Goal: Information Seeking & Learning: Learn about a topic

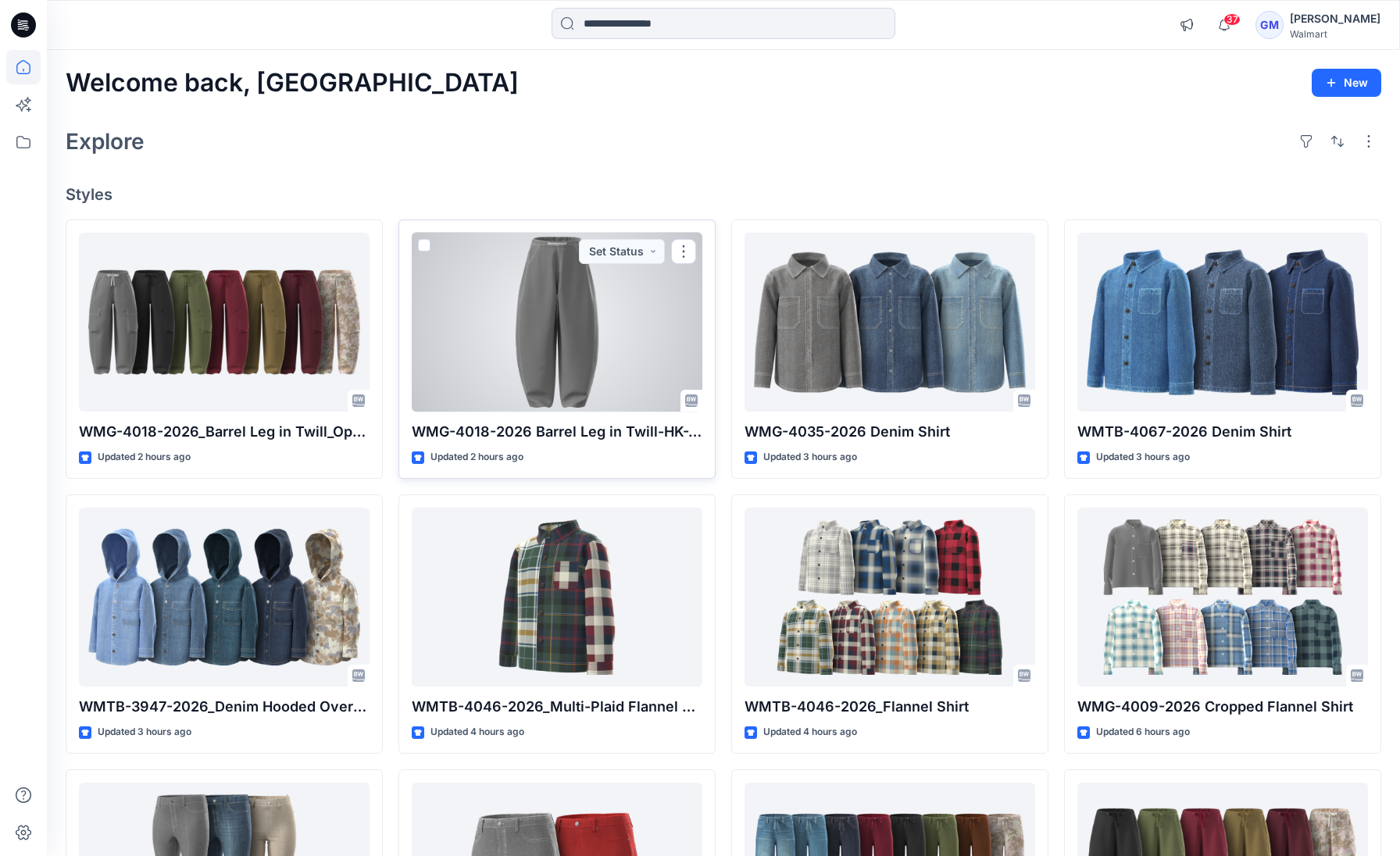
click at [562, 361] on div at bounding box center [556, 322] width 290 height 179
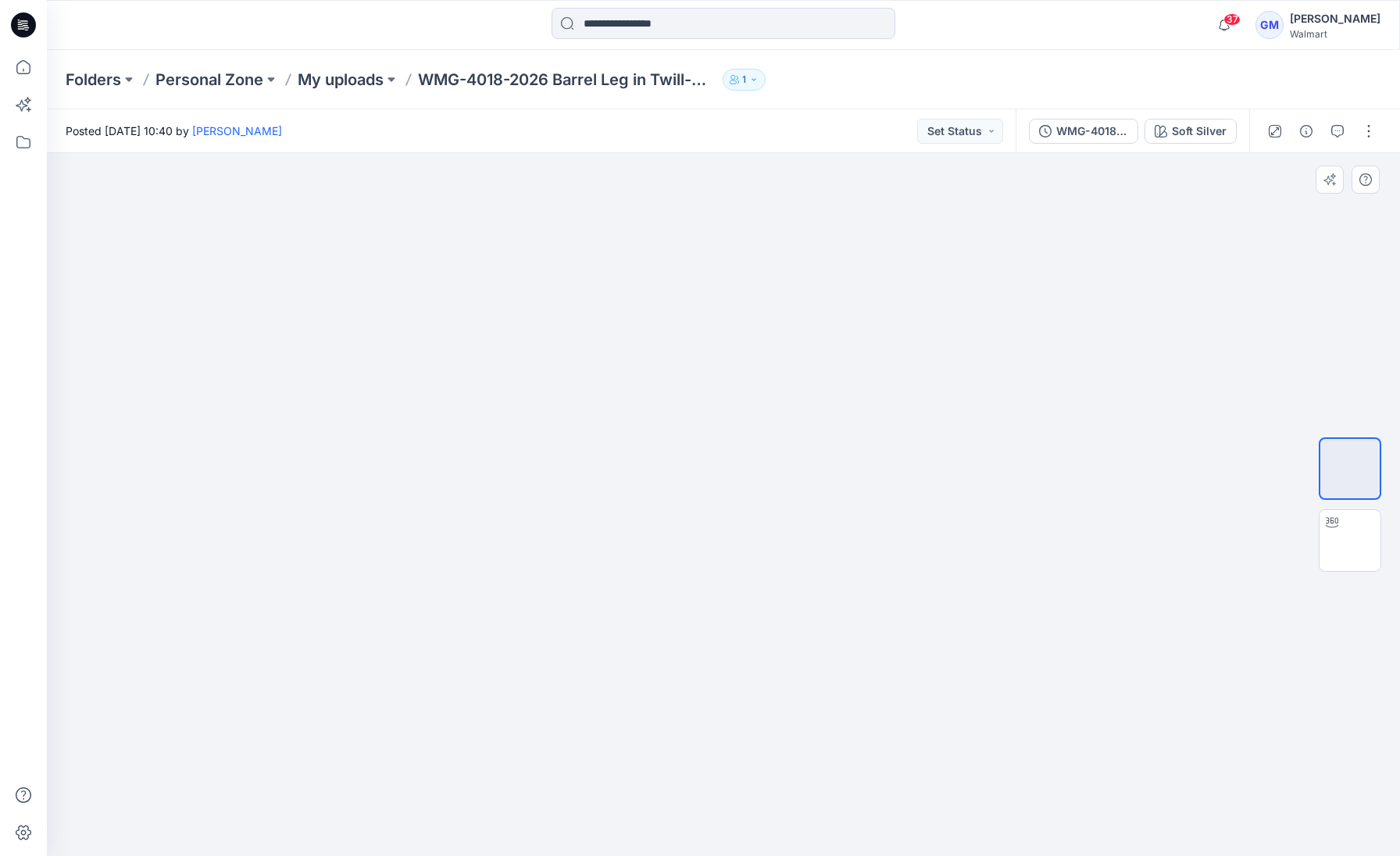
click at [910, 568] on div at bounding box center [723, 505] width 1352 height 703
click at [1350, 540] on img at bounding box center [1350, 540] width 0 height 0
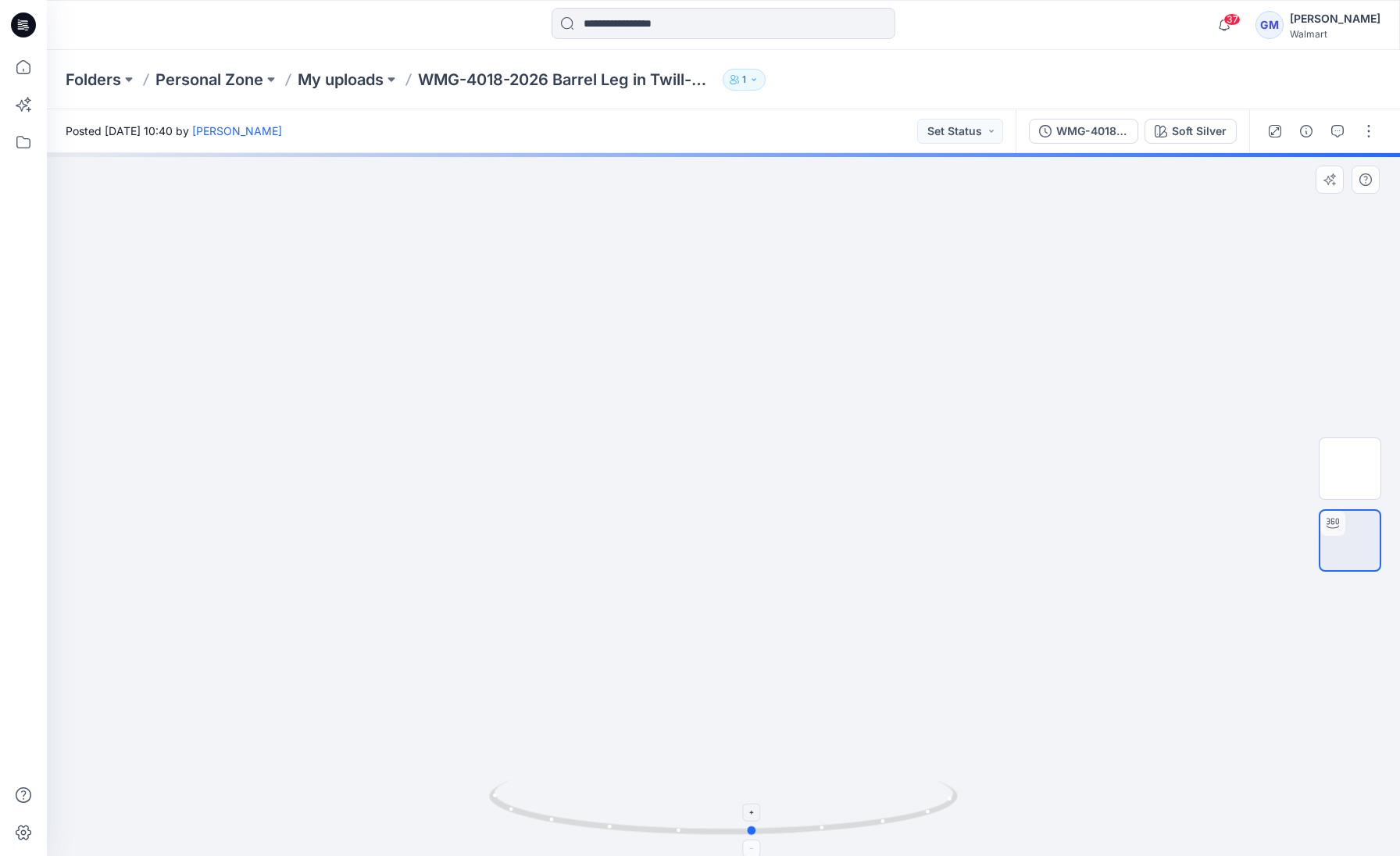
drag, startPoint x: 775, startPoint y: 826, endPoint x: 850, endPoint y: 783, distance: 86.5
click at [850, 783] on icon at bounding box center [725, 808] width 472 height 58
drag, startPoint x: 792, startPoint y: 827, endPoint x: 605, endPoint y: 822, distance: 187.1
click at [605, 822] on circle at bounding box center [607, 825] width 9 height 9
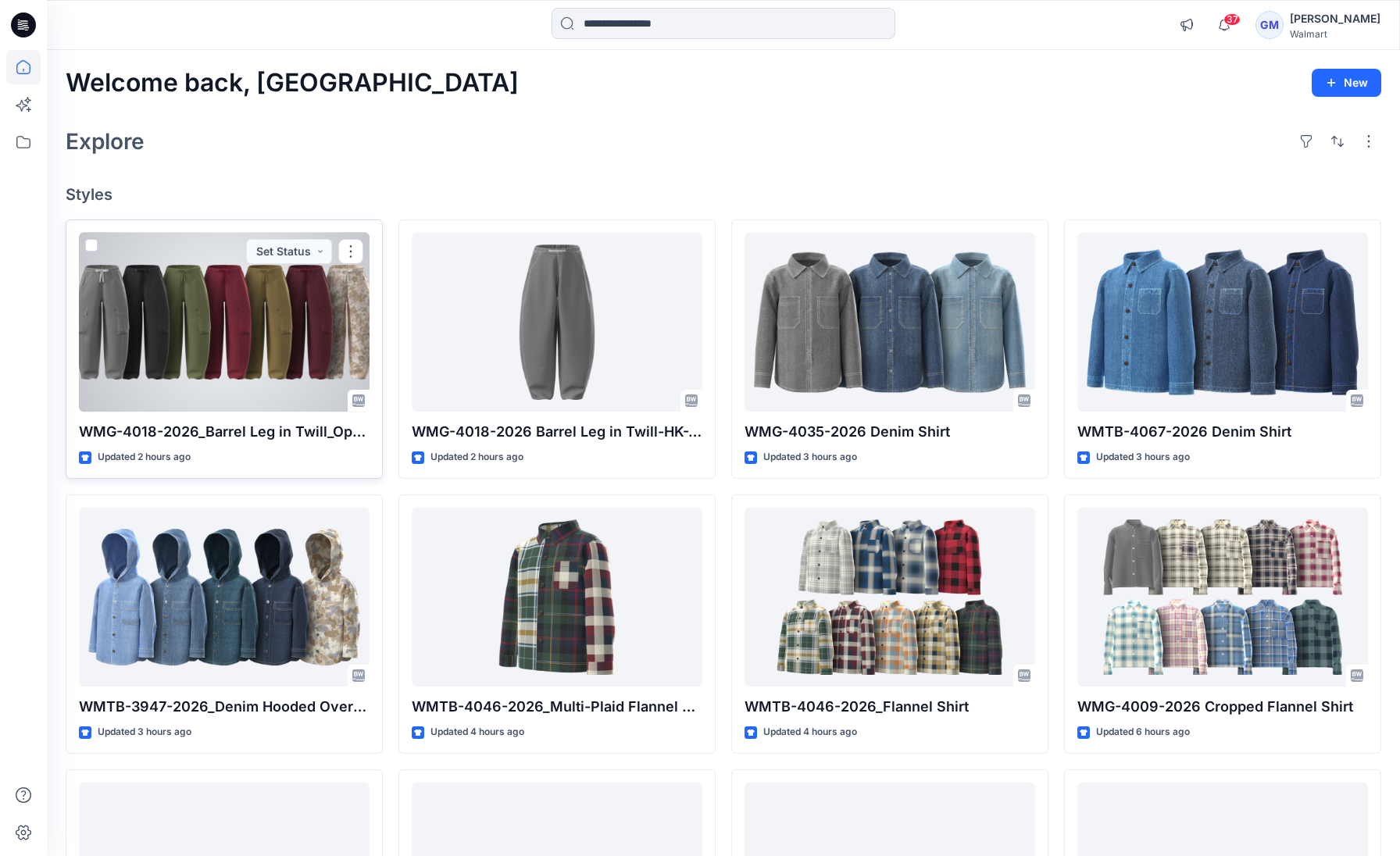
click at [305, 333] on div at bounding box center [224, 322] width 290 height 179
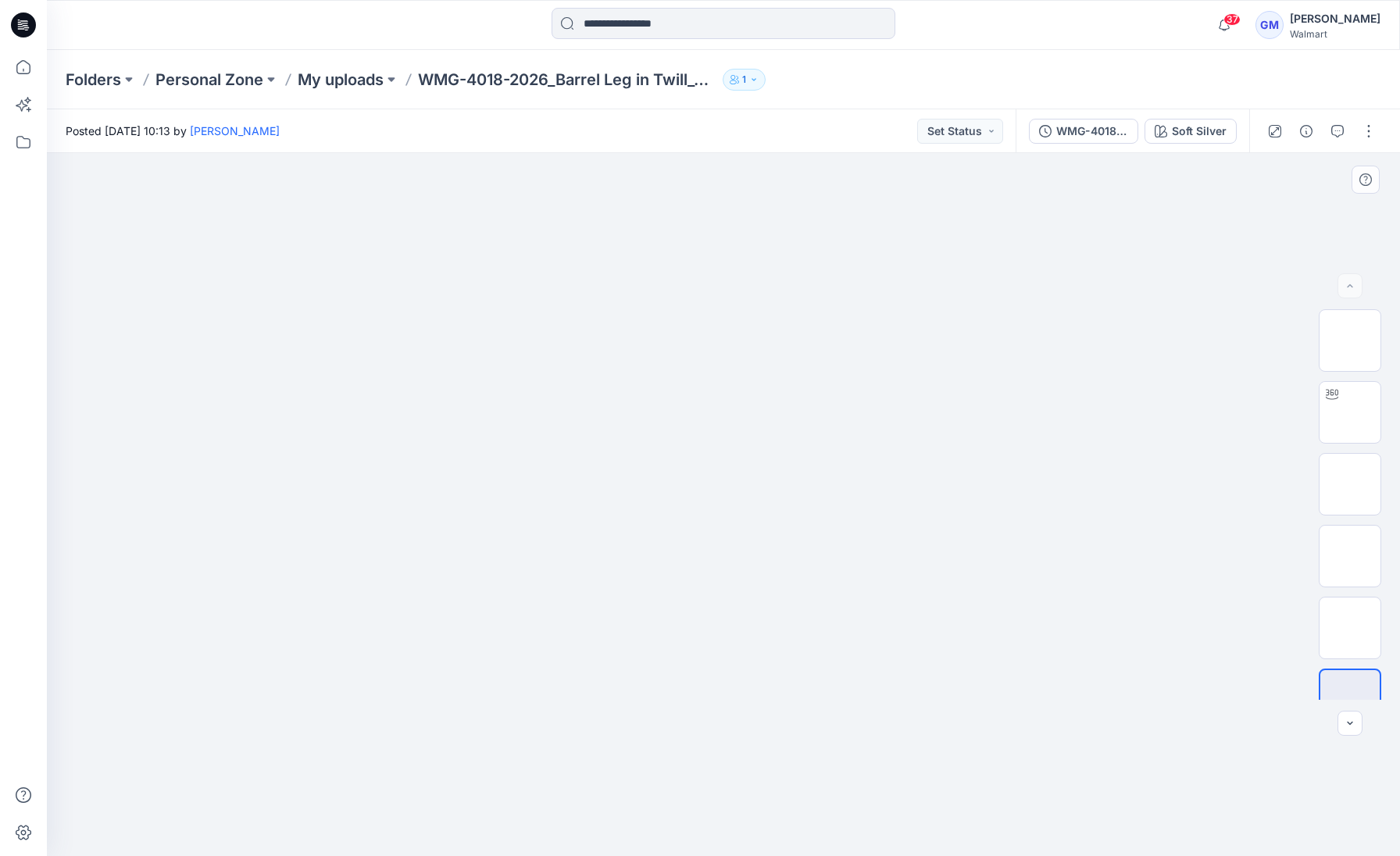
click at [443, 270] on img at bounding box center [723, 270] width 781 height 0
click at [1350, 413] on img at bounding box center [1350, 413] width 0 height 0
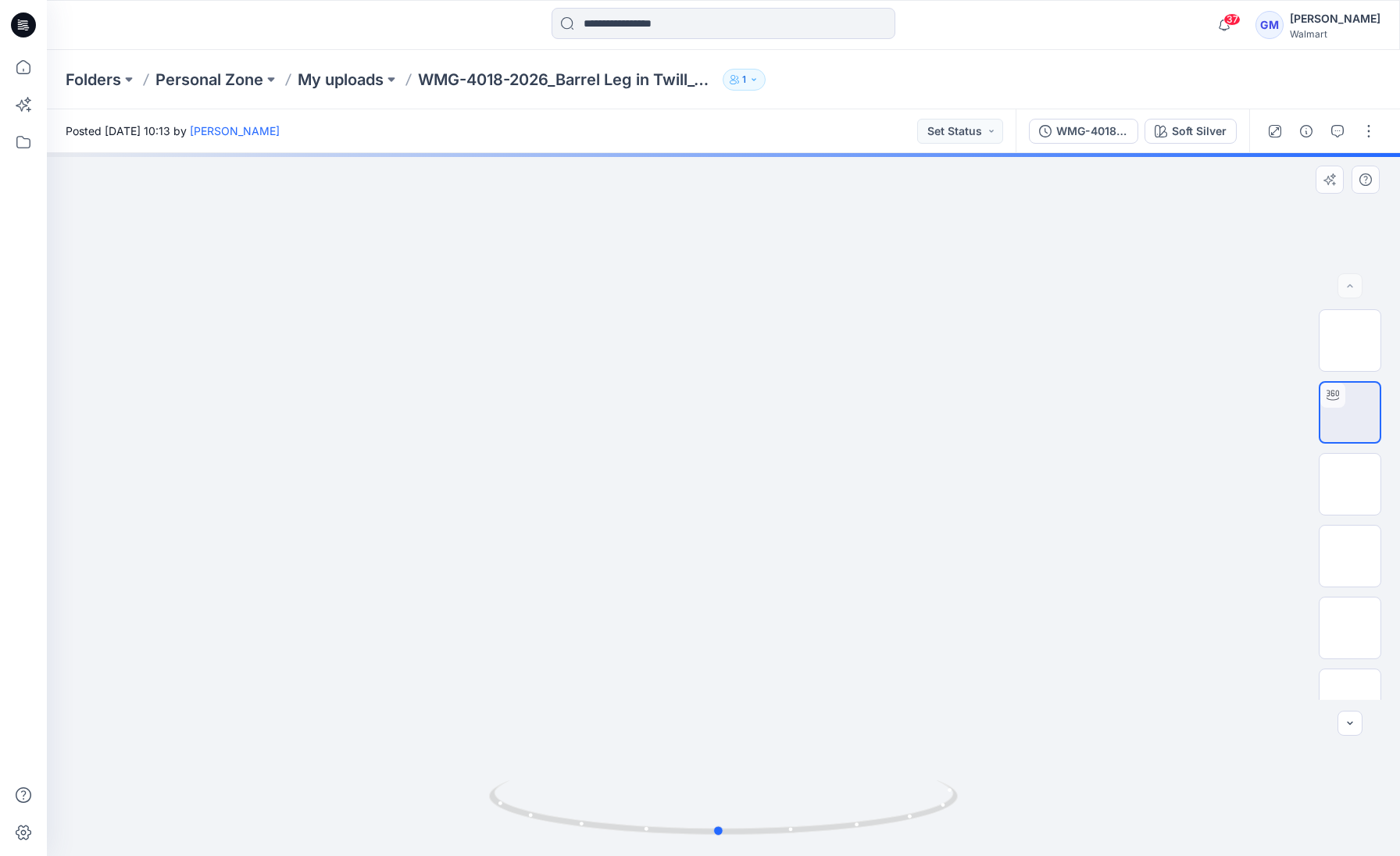
drag, startPoint x: 724, startPoint y: 668, endPoint x: 720, endPoint y: 571, distance: 97.1
click at [720, 571] on div at bounding box center [723, 505] width 1352 height 703
drag, startPoint x: 734, startPoint y: 709, endPoint x: 741, endPoint y: 365, distance: 344.1
drag, startPoint x: 750, startPoint y: 580, endPoint x: 745, endPoint y: 459, distance: 121.1
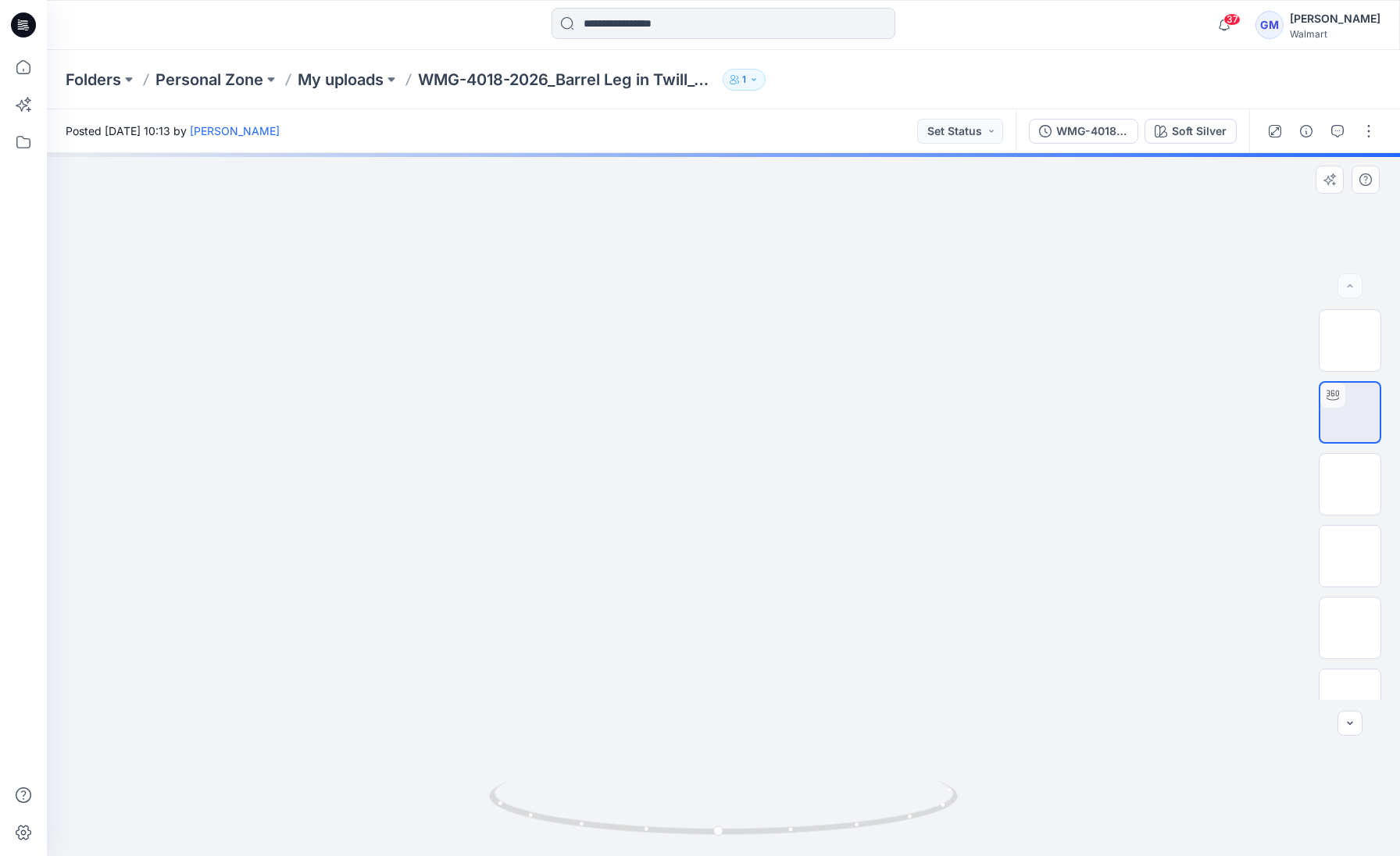
drag, startPoint x: 717, startPoint y: 831, endPoint x: 650, endPoint y: 826, distance: 67.2
click at [650, 826] on circle at bounding box center [653, 828] width 9 height 9
drag, startPoint x: 654, startPoint y: 830, endPoint x: 731, endPoint y: 827, distance: 77.1
click at [731, 827] on circle at bounding box center [728, 830] width 9 height 9
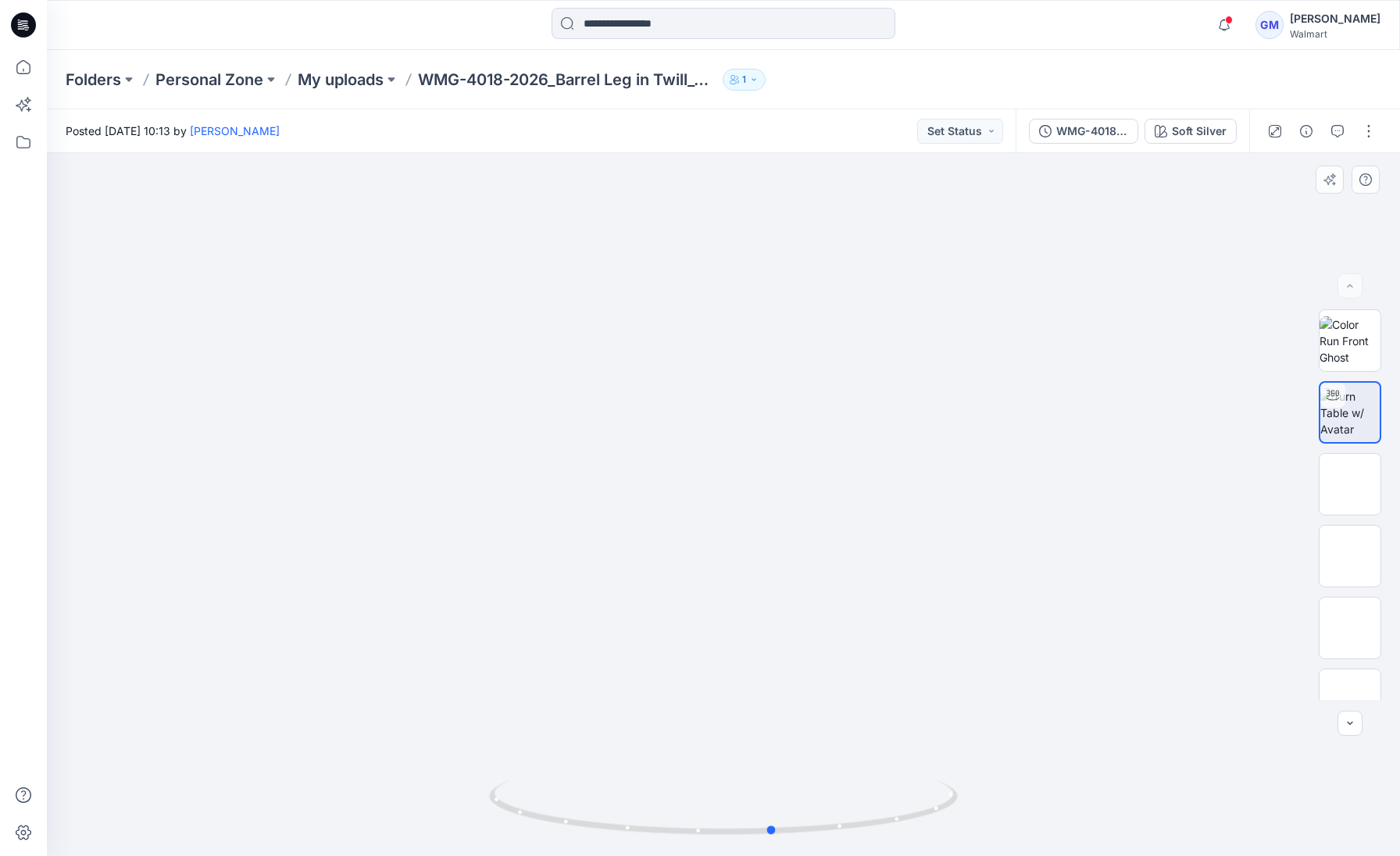
drag, startPoint x: 476, startPoint y: 414, endPoint x: 522, endPoint y: 447, distance: 56.6
click at [522, 448] on div at bounding box center [723, 505] width 1352 height 703
